Goal: Check status: Check status

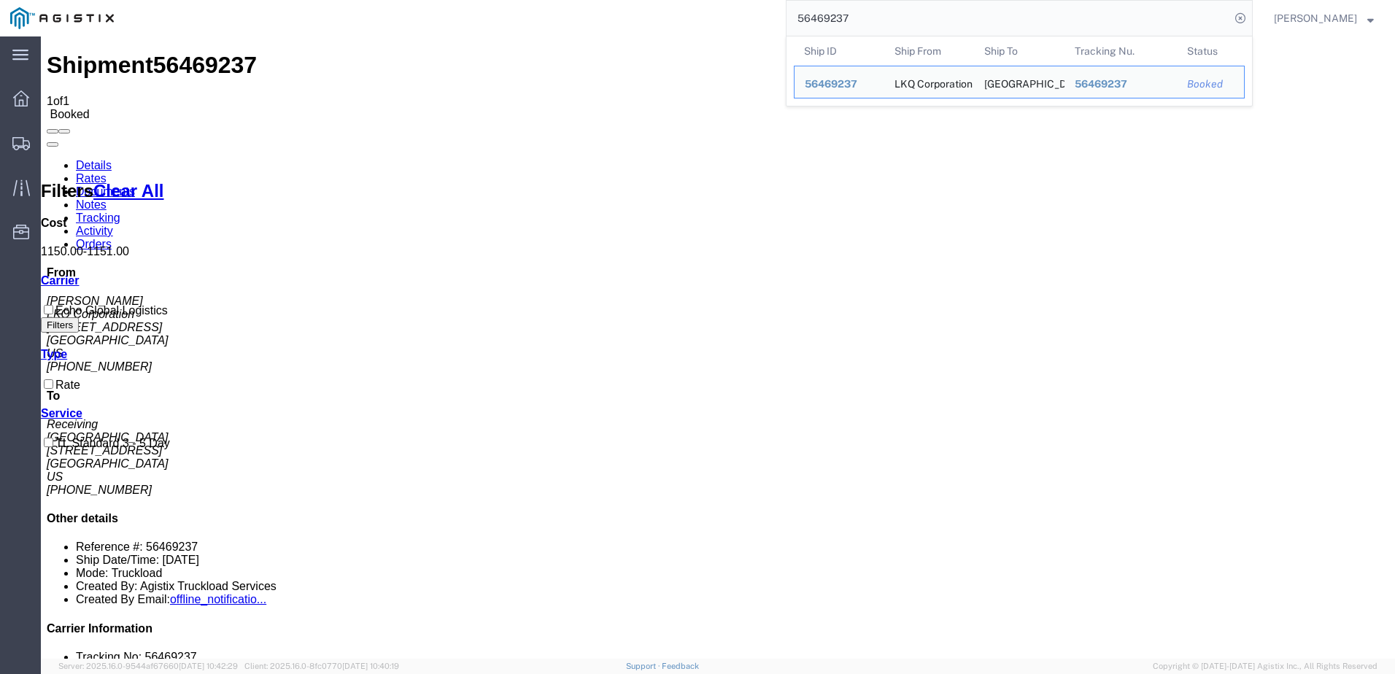
click at [936, 9] on input "56469237" at bounding box center [1007, 18] width 443 height 35
click at [935, 9] on input "56469237" at bounding box center [1007, 18] width 443 height 35
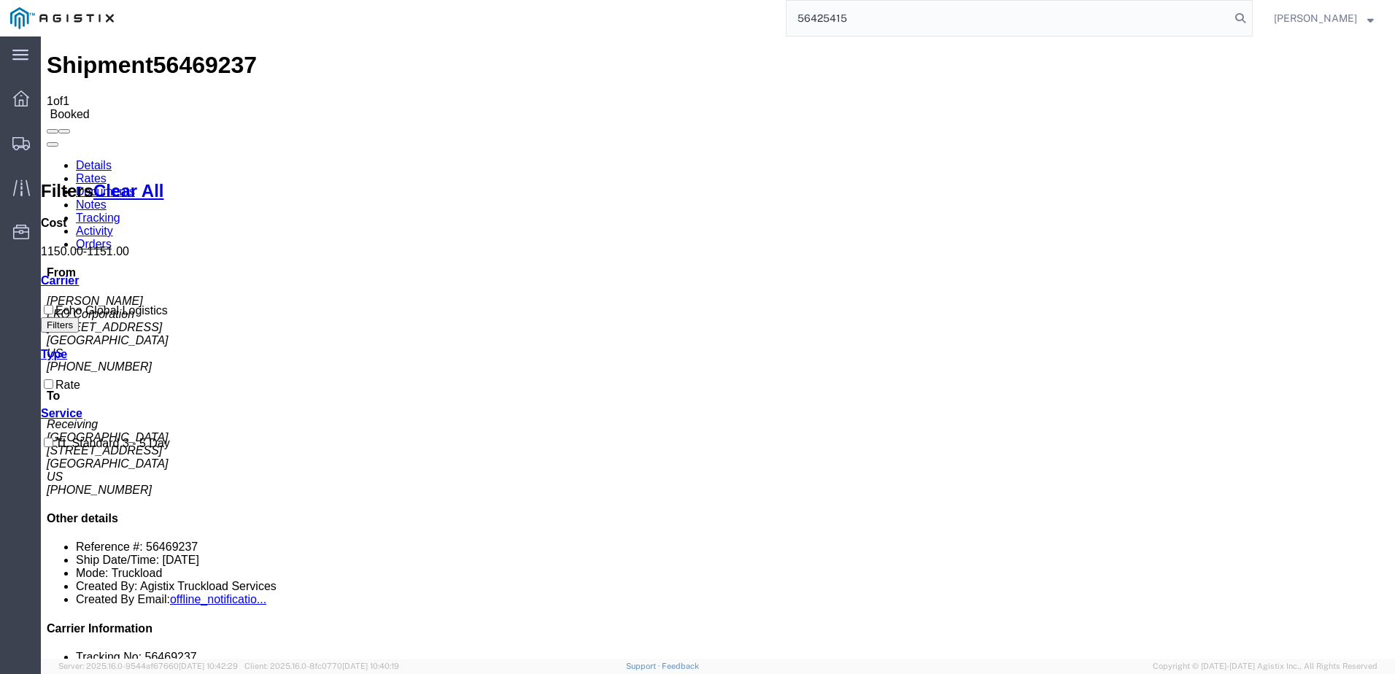
type input "56425415"
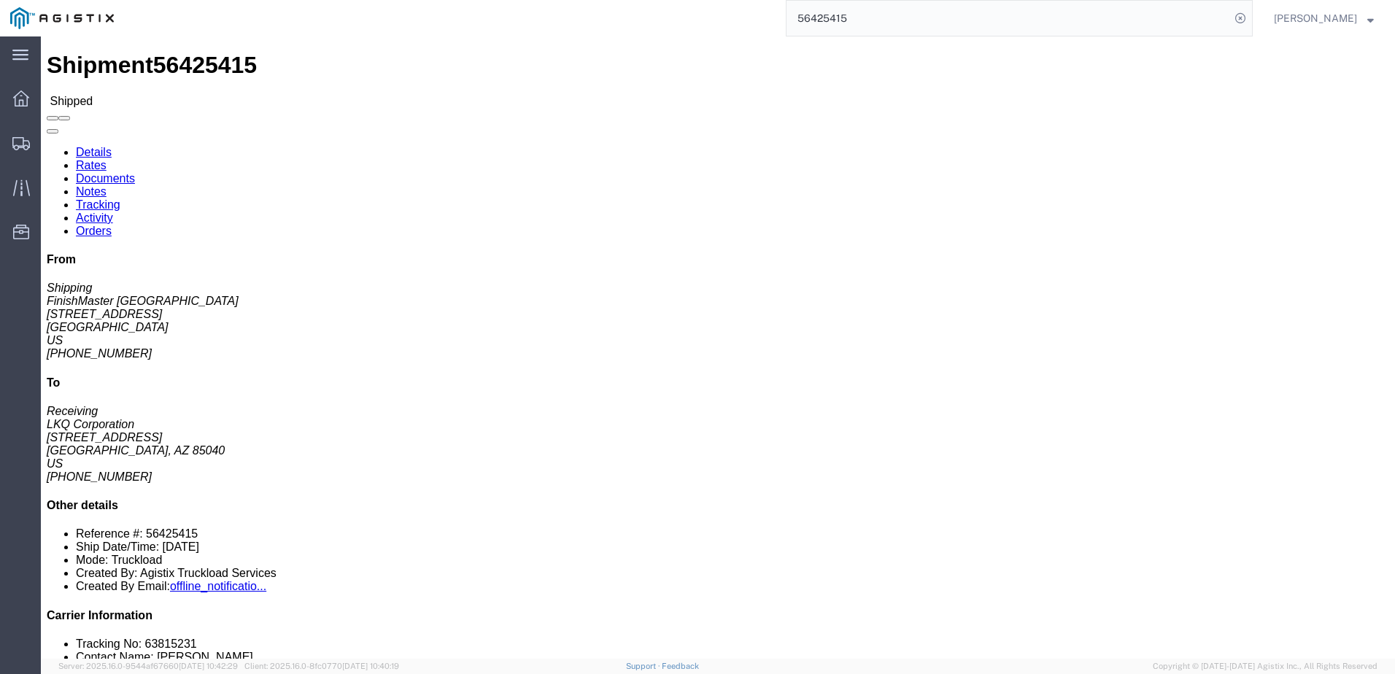
click link "Activity"
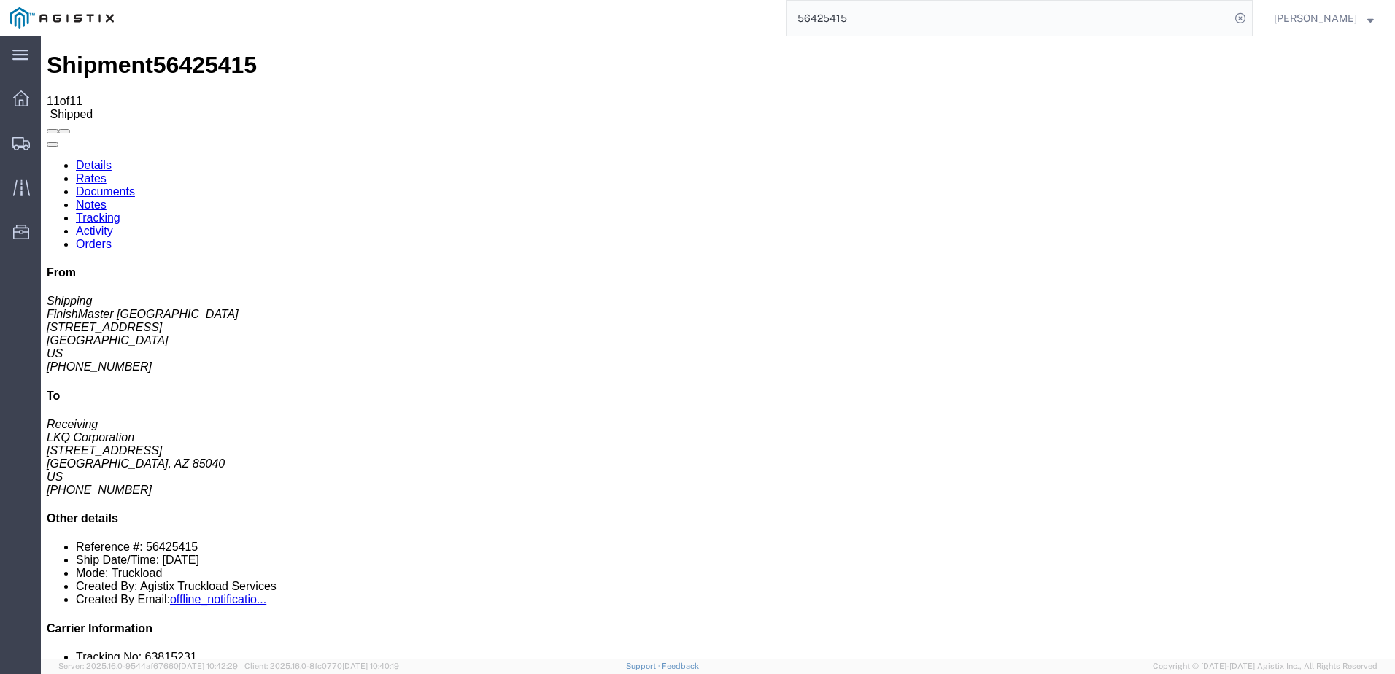
click at [106, 198] on link "Notes" at bounding box center [91, 204] width 31 height 12
click at [135, 185] on link "Documents" at bounding box center [105, 191] width 59 height 12
drag, startPoint x: 927, startPoint y: 63, endPoint x: 166, endPoint y: 314, distance: 801.1
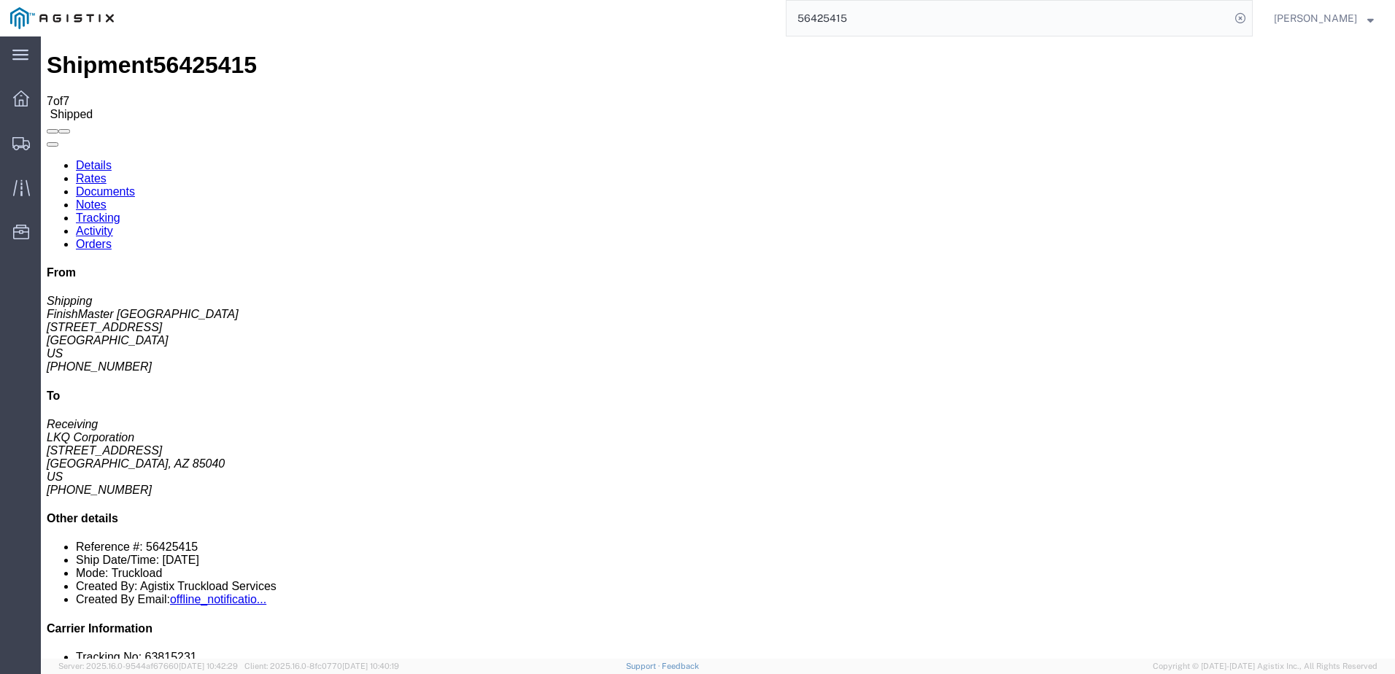
drag, startPoint x: 163, startPoint y: 368, endPoint x: 710, endPoint y: 260, distance: 556.9
click at [107, 159] on link "Details" at bounding box center [94, 165] width 36 height 12
